Goal: Navigation & Orientation: Understand site structure

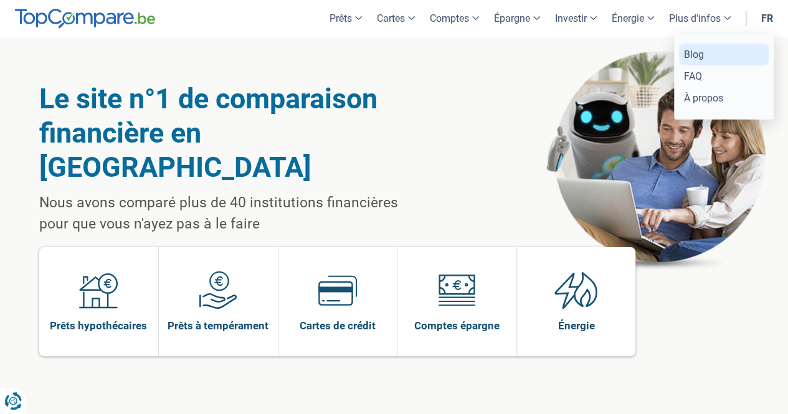
click at [692, 52] on link "Blog" at bounding box center [724, 55] width 90 height 22
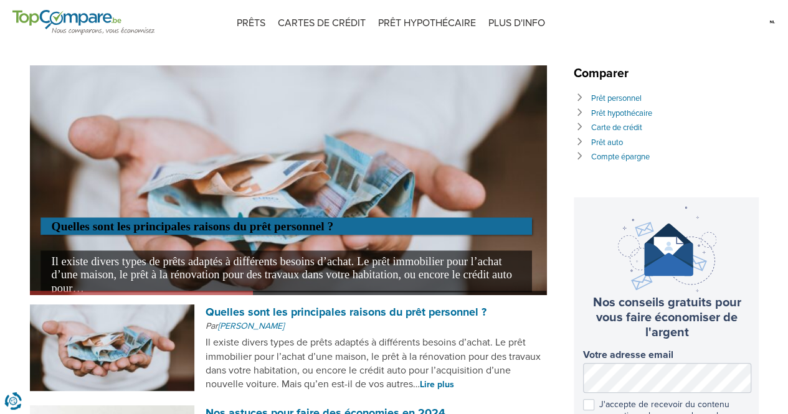
click at [773, 29] on img at bounding box center [772, 21] width 7 height 19
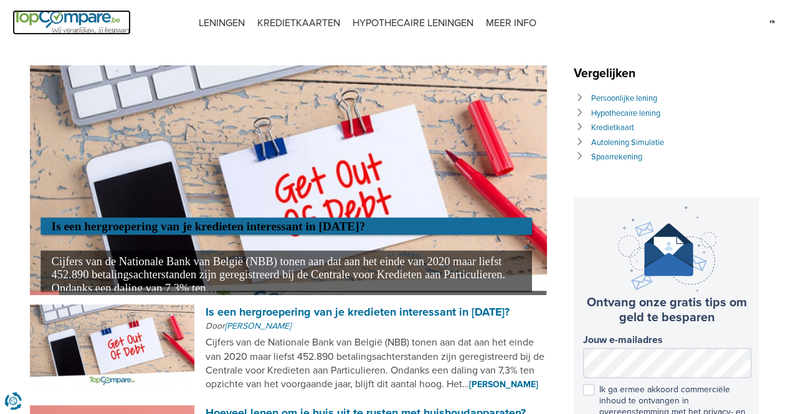
click at [91, 19] on img at bounding box center [71, 22] width 118 height 25
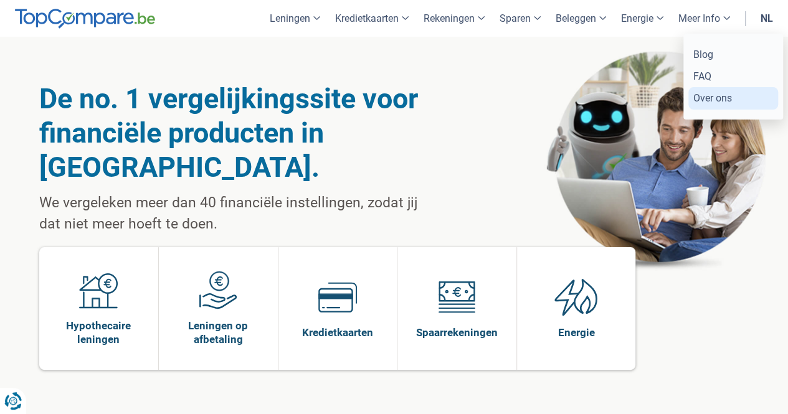
click at [707, 101] on link "Over ons" at bounding box center [734, 98] width 90 height 22
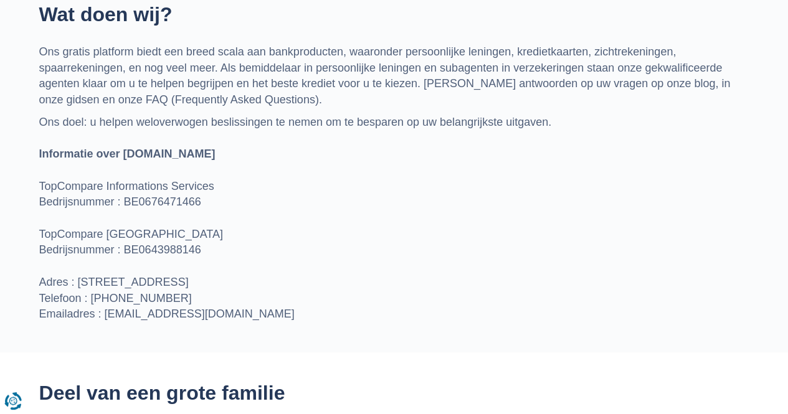
scroll to position [499, 0]
